Goal: Information Seeking & Learning: Learn about a topic

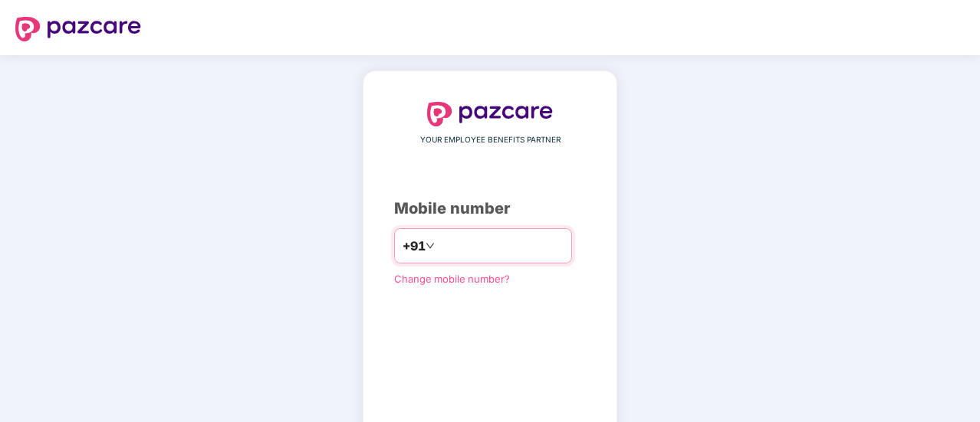
scroll to position [84, 0]
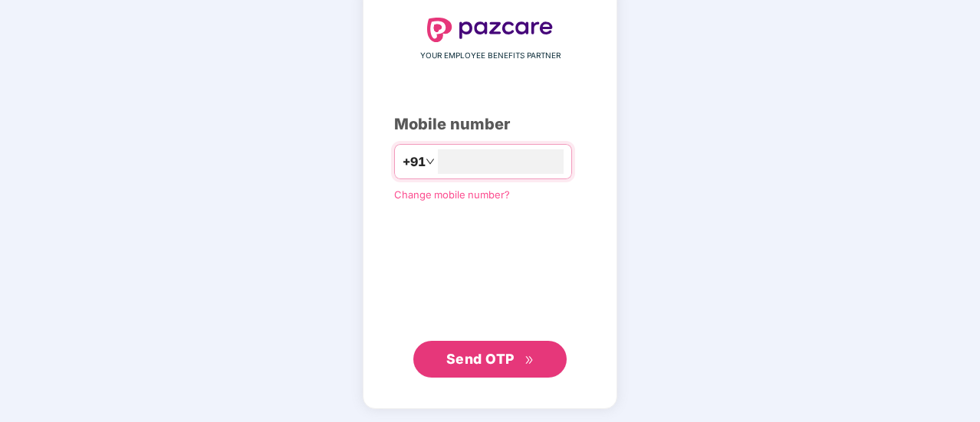
type input "**********"
click at [509, 356] on span "Send OTP" at bounding box center [480, 358] width 68 height 16
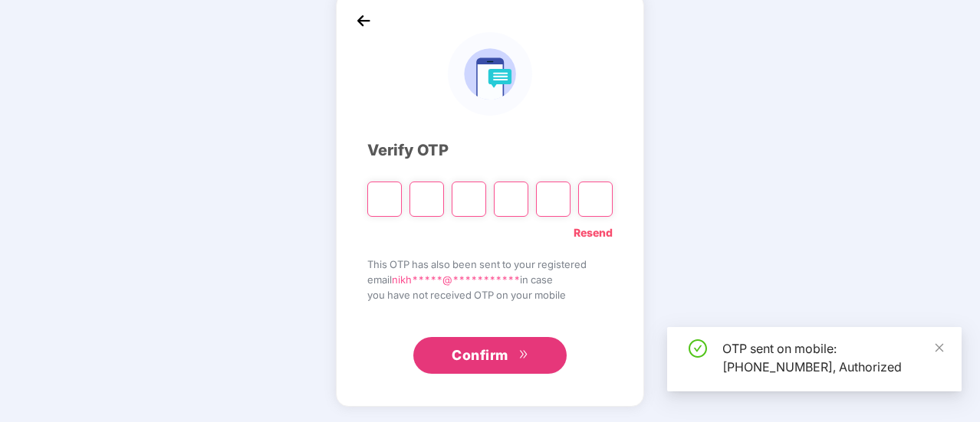
scroll to position [77, 0]
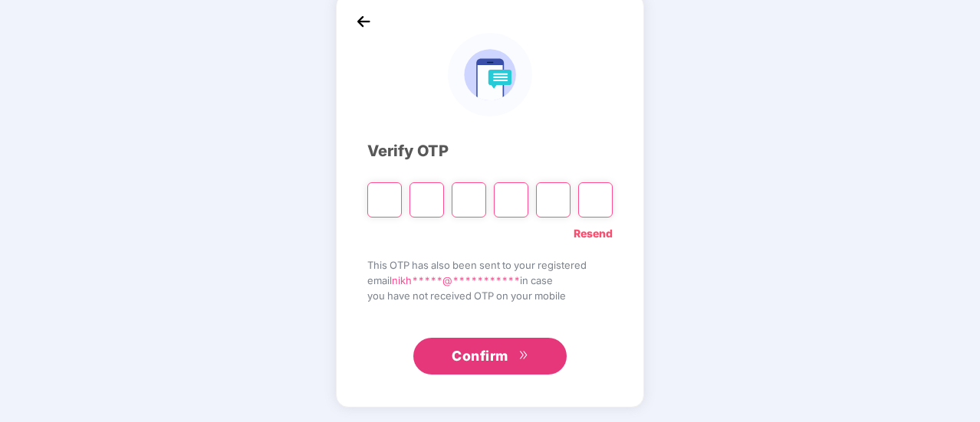
type input "*"
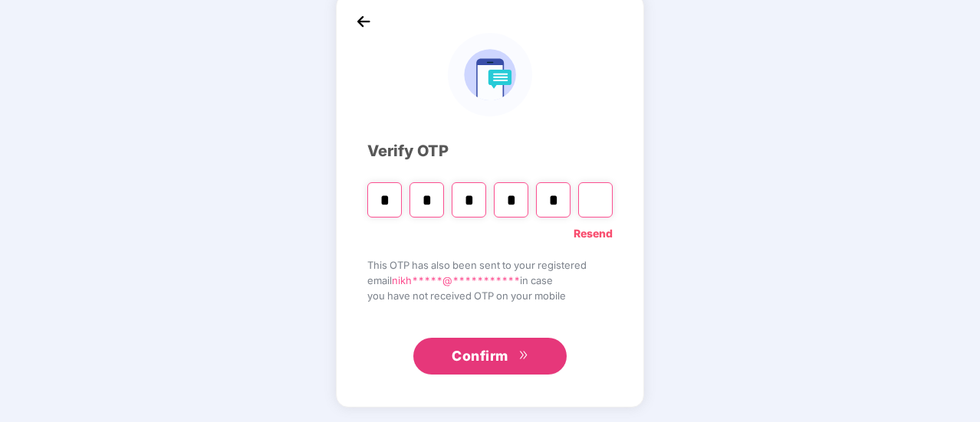
type input "*"
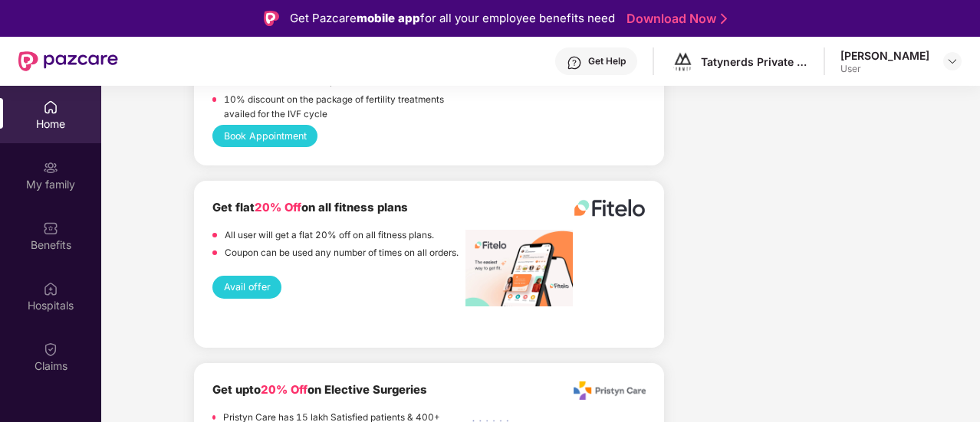
scroll to position [2720, 0]
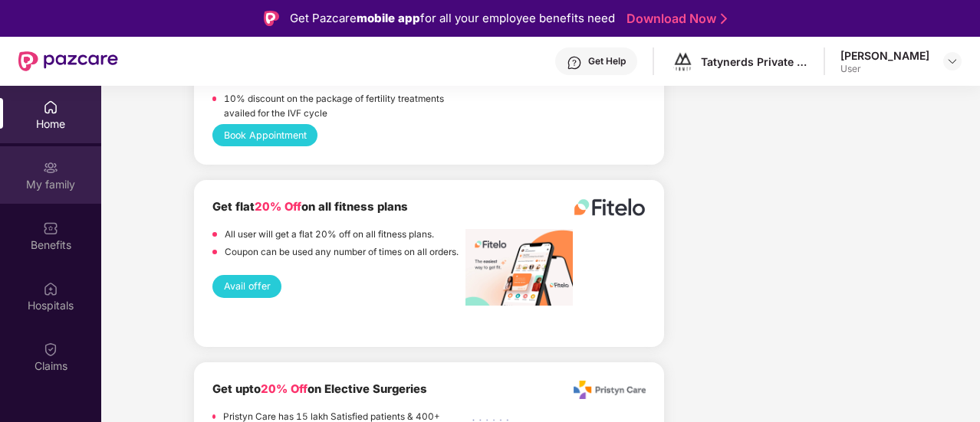
click at [47, 179] on div "My family" at bounding box center [50, 184] width 101 height 15
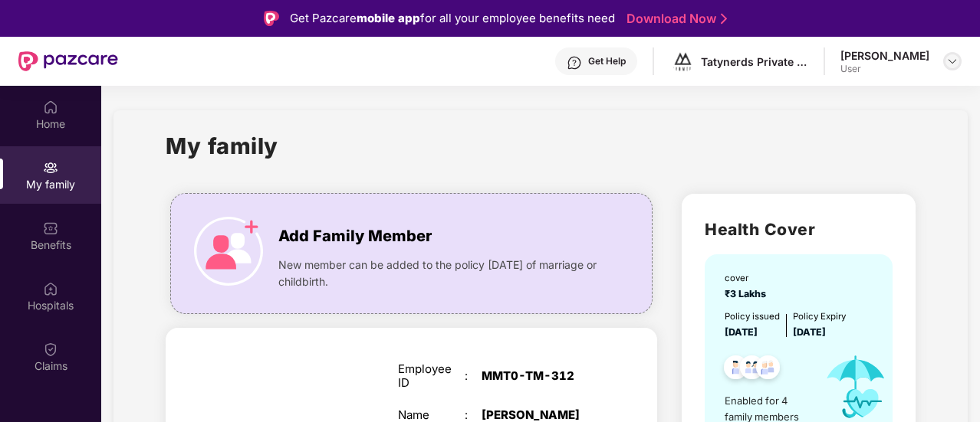
click at [952, 57] on img at bounding box center [952, 61] width 12 height 12
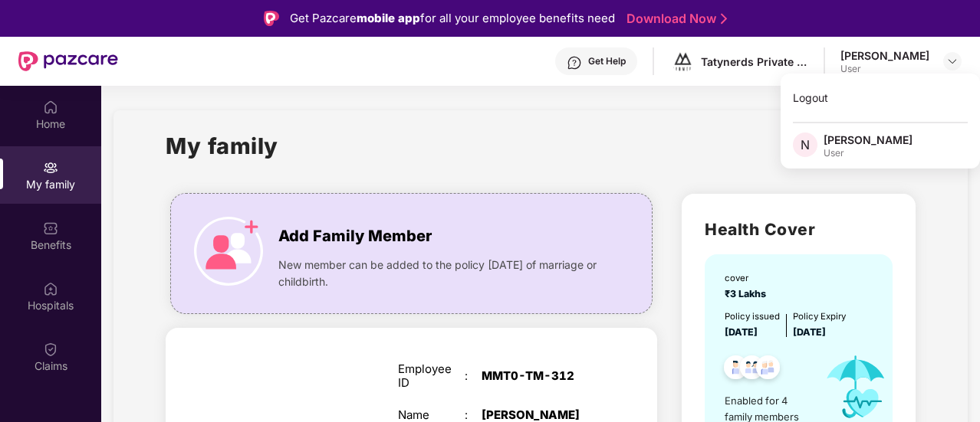
click at [709, 159] on div "My family" at bounding box center [540, 155] width 749 height 53
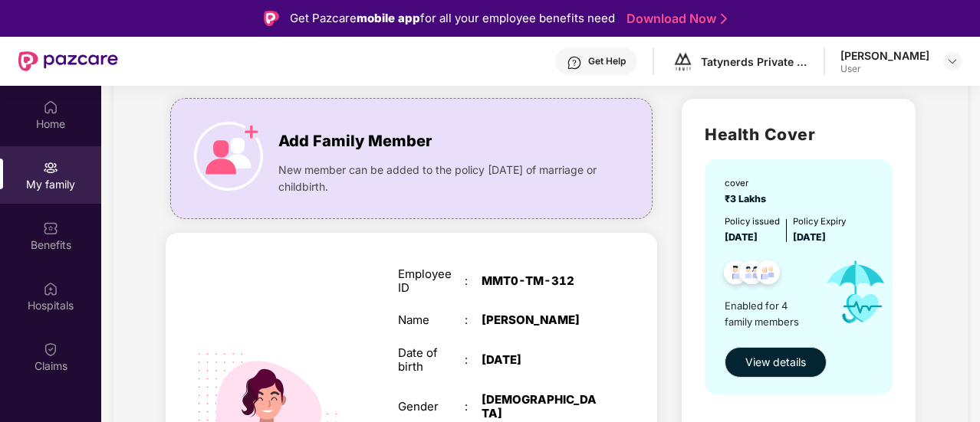
scroll to position [96, 0]
click at [786, 356] on span "View details" at bounding box center [775, 361] width 61 height 17
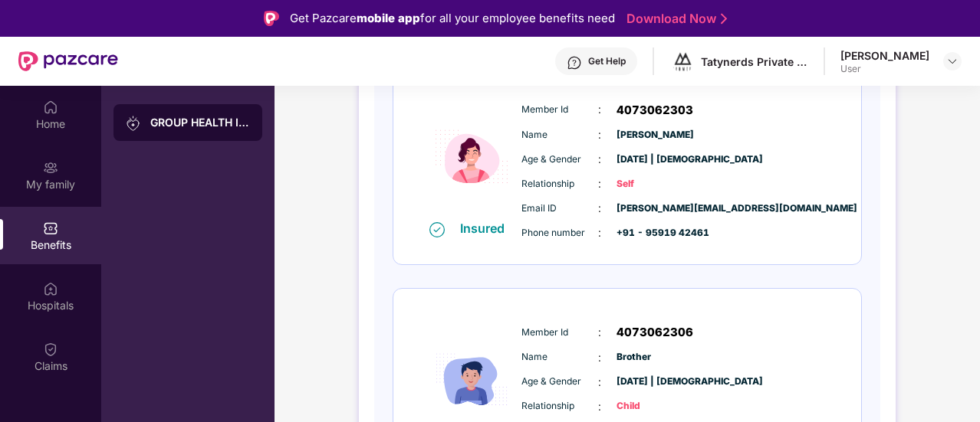
scroll to position [31, 0]
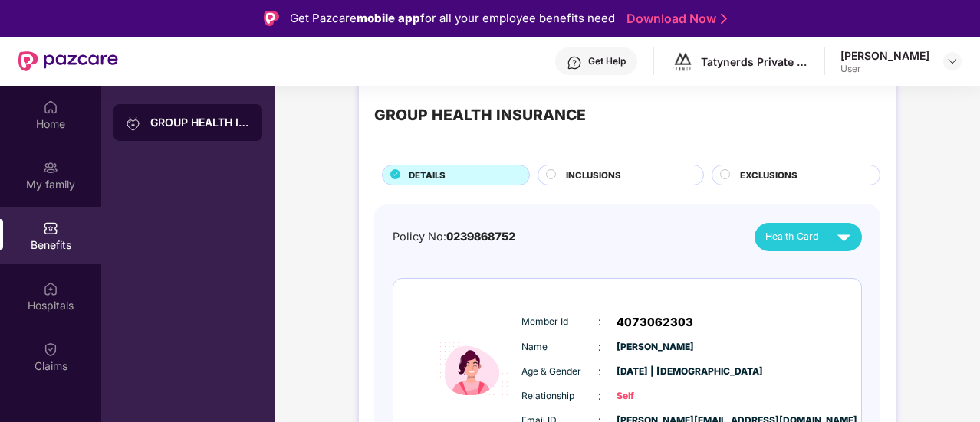
click at [645, 174] on div "INCLUSIONS" at bounding box center [626, 177] width 137 height 16
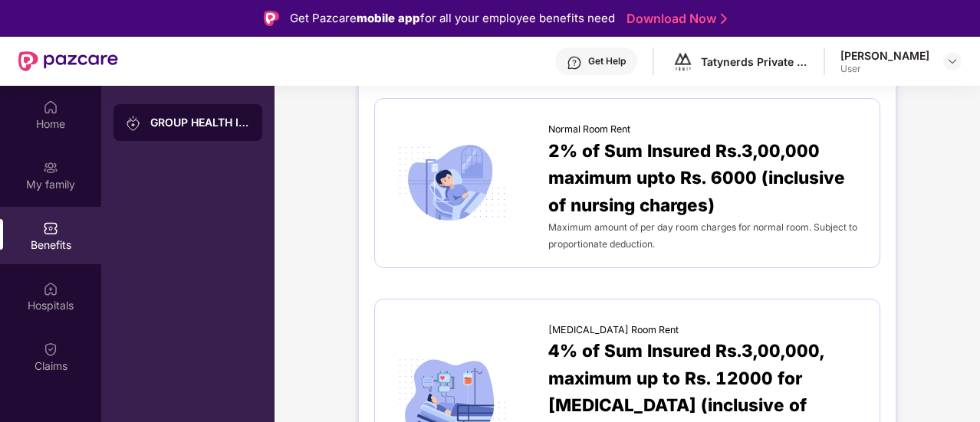
scroll to position [0, 0]
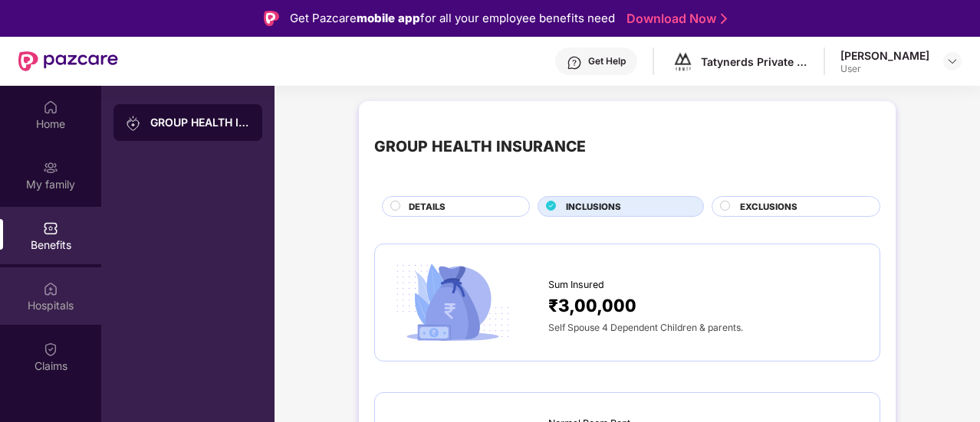
click at [67, 312] on div "Hospitals" at bounding box center [50, 305] width 101 height 15
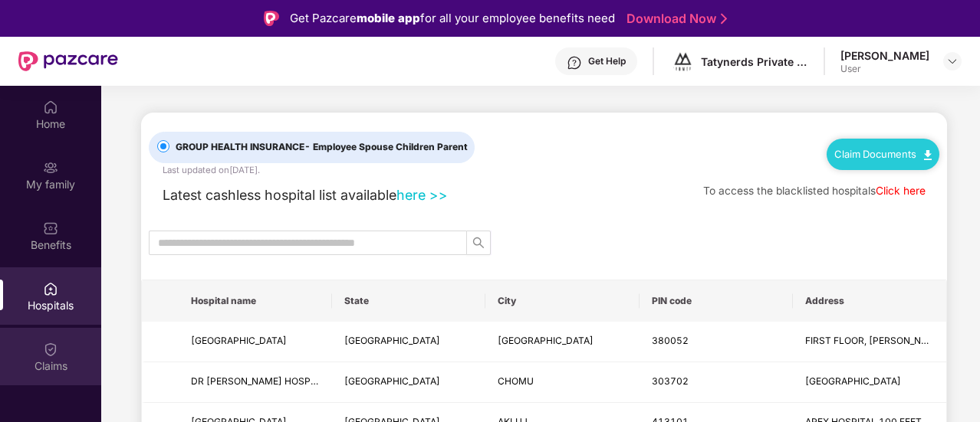
click at [57, 346] on img at bounding box center [50, 349] width 15 height 15
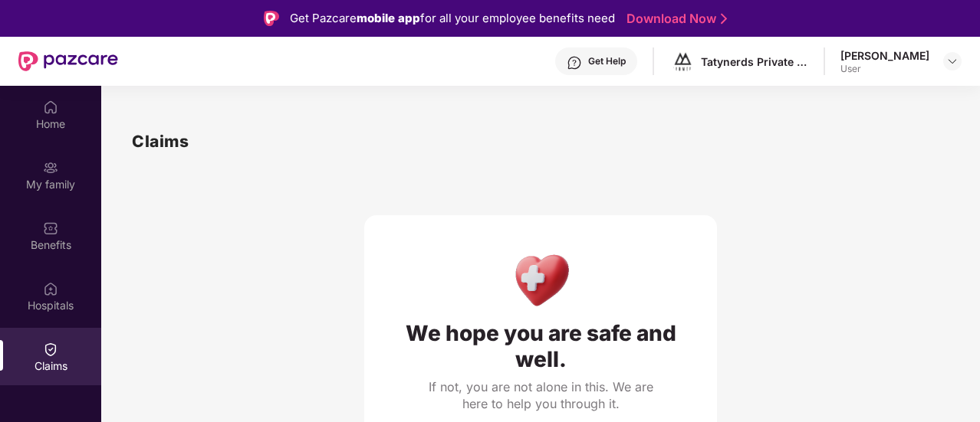
scroll to position [15, 0]
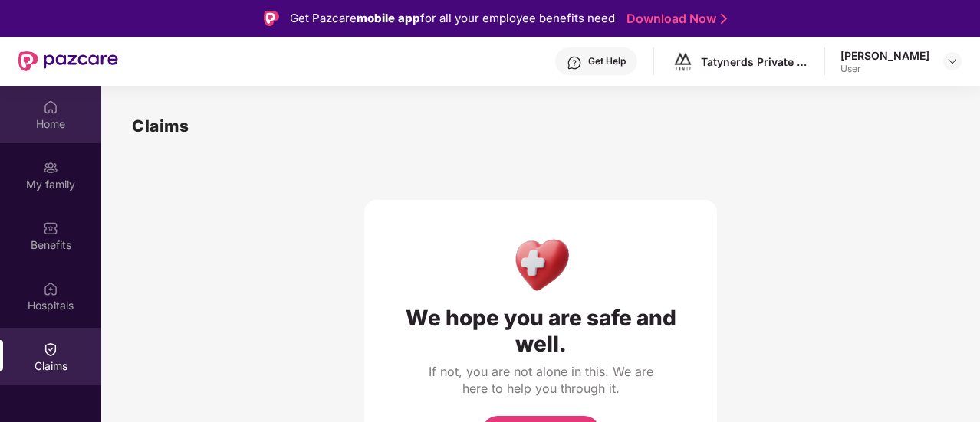
click at [49, 125] on div "Home" at bounding box center [50, 124] width 101 height 15
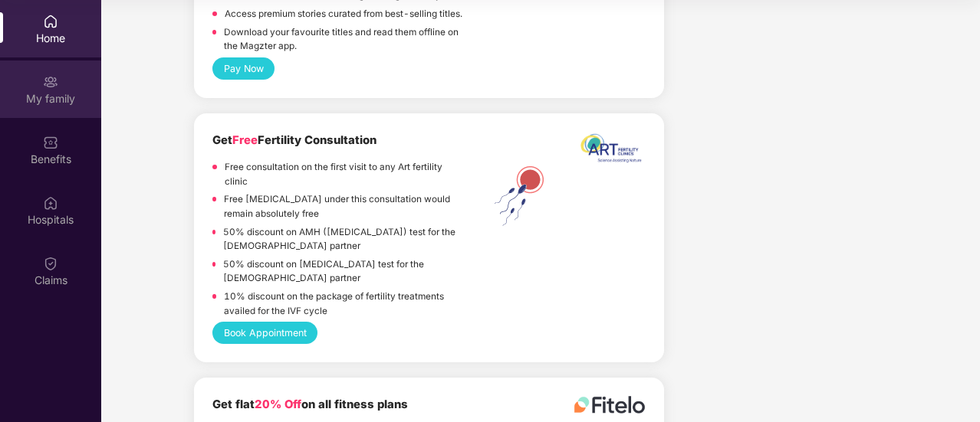
scroll to position [2435, 0]
click at [57, 96] on div "My family" at bounding box center [50, 98] width 101 height 15
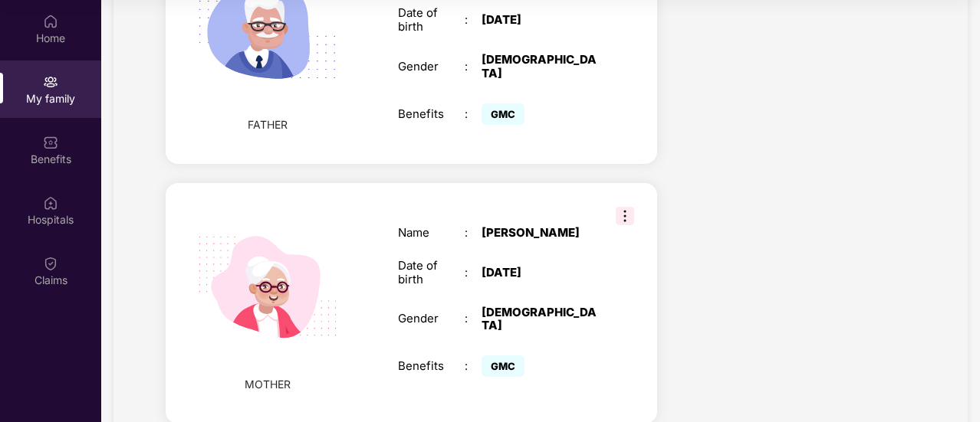
scroll to position [1001, 0]
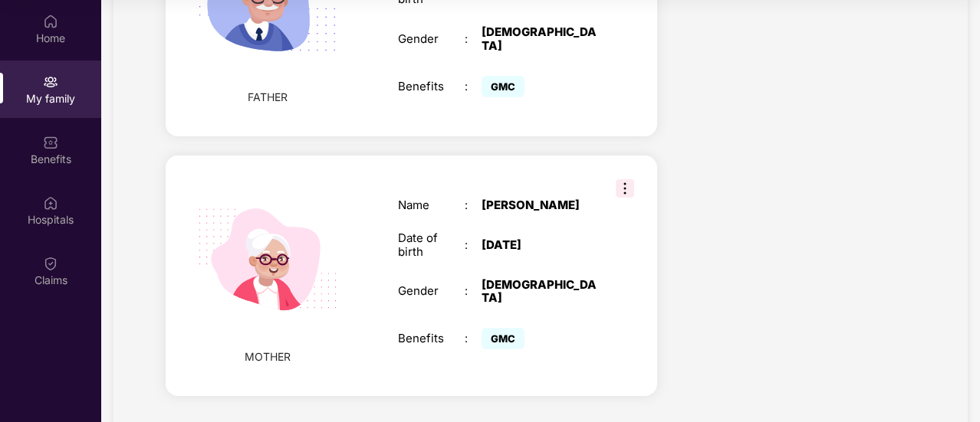
click at [622, 179] on img at bounding box center [625, 188] width 18 height 18
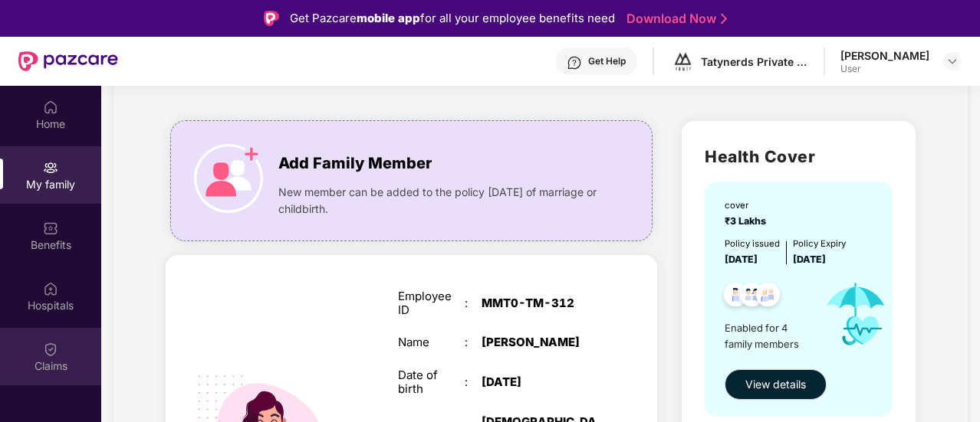
scroll to position [0, 0]
